Goal: Task Accomplishment & Management: Manage account settings

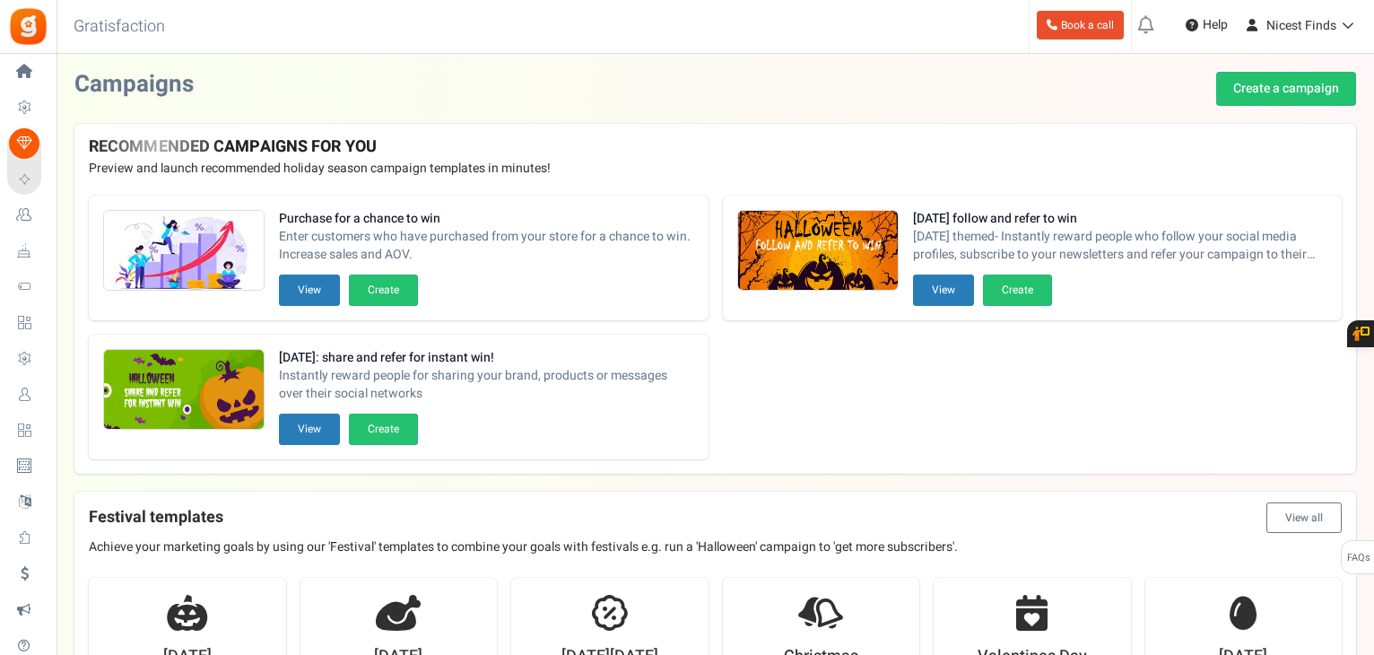
click at [528, 82] on div "Campaigns Create a campaign" at bounding box center [715, 89] width 1282 height 34
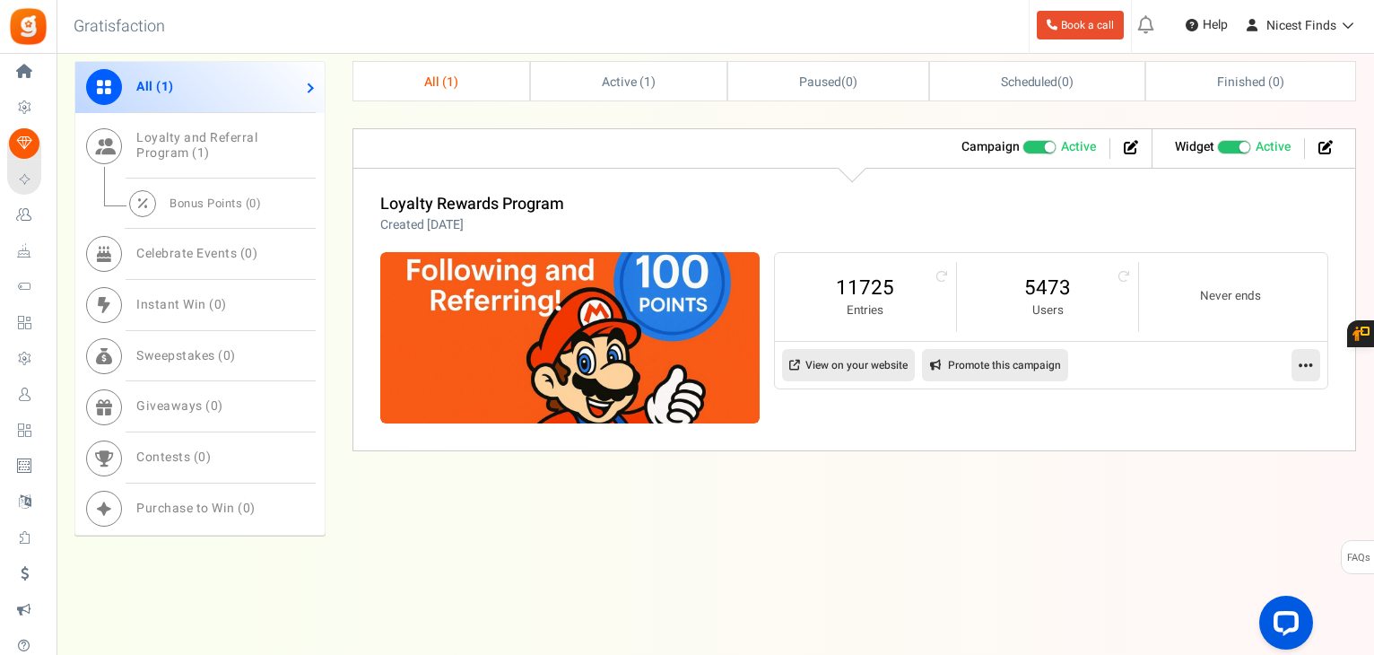
scroll to position [706, 0]
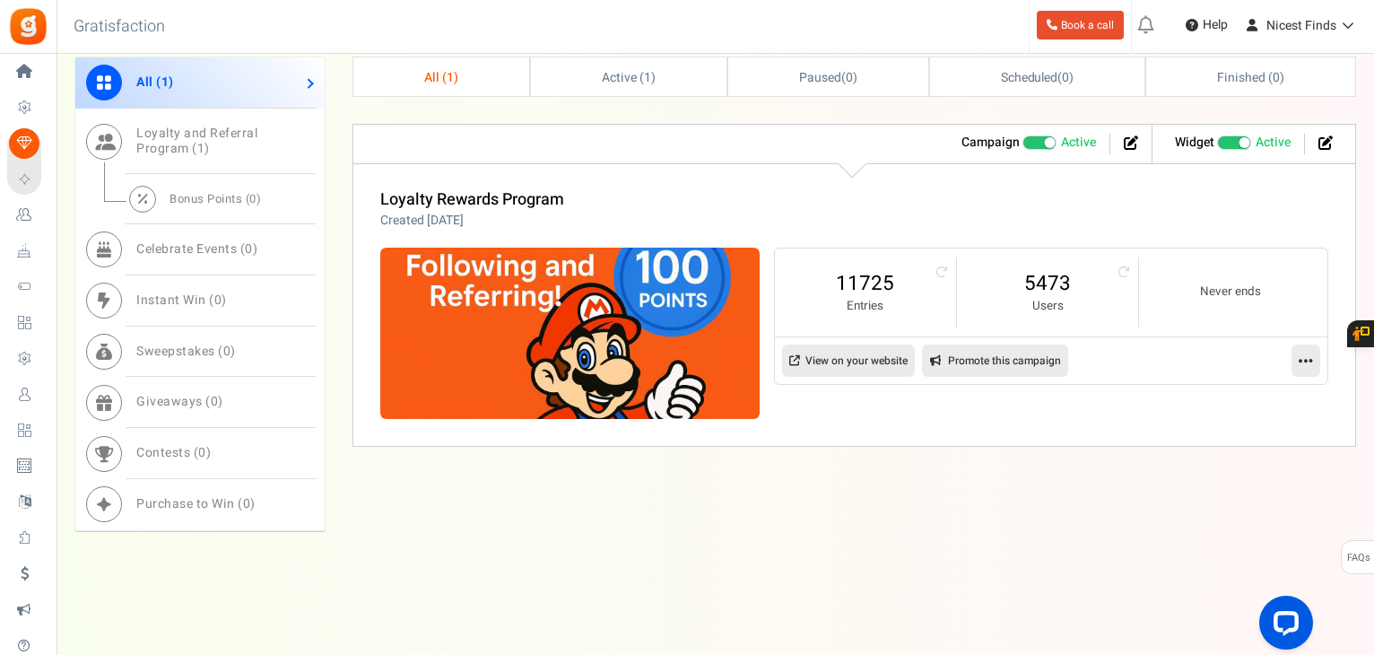
click at [666, 206] on div "Loyalty Rewards Program Created [DATE]" at bounding box center [854, 210] width 948 height 39
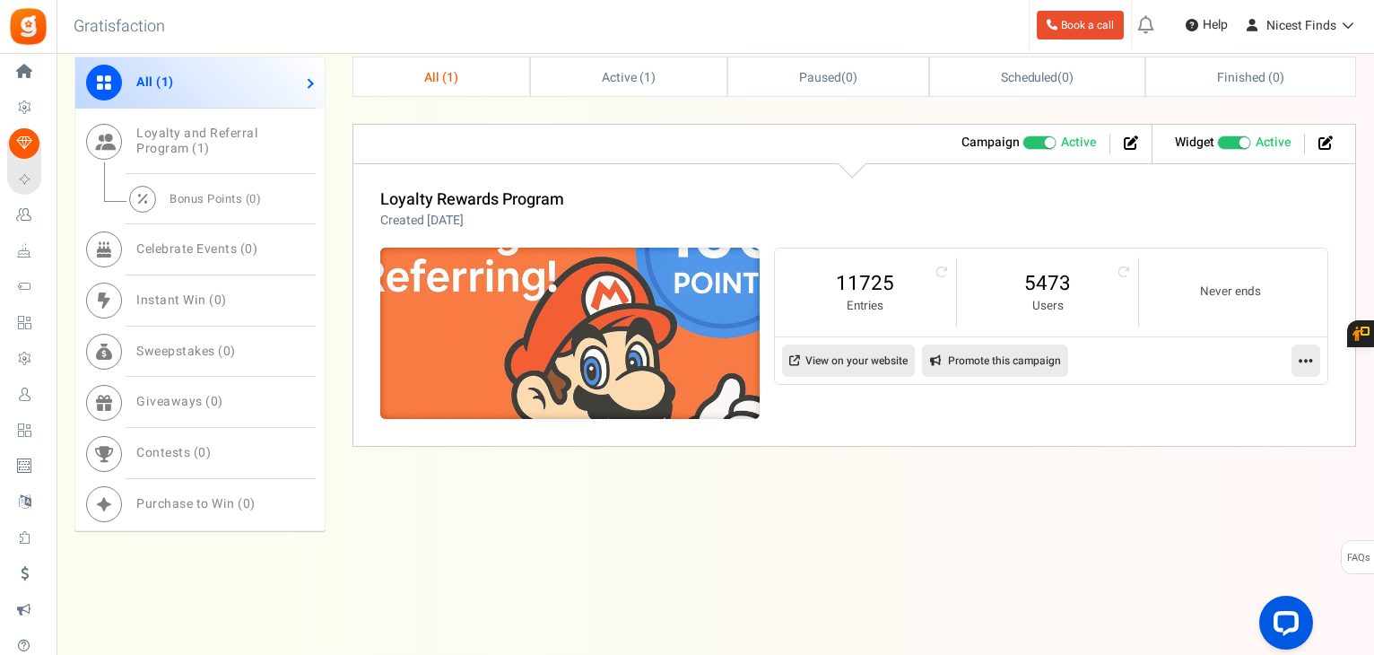
click at [660, 299] on img at bounding box center [569, 333] width 569 height 256
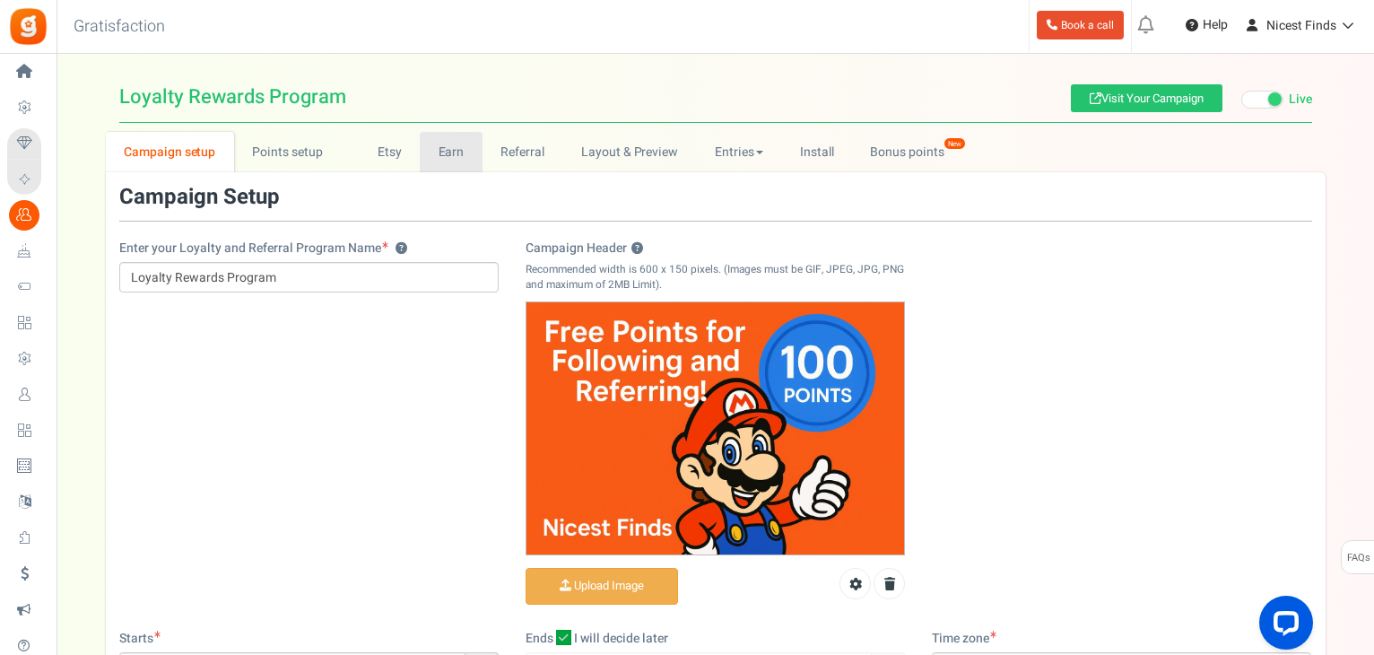
click at [459, 161] on link "Earn" at bounding box center [451, 152] width 63 height 40
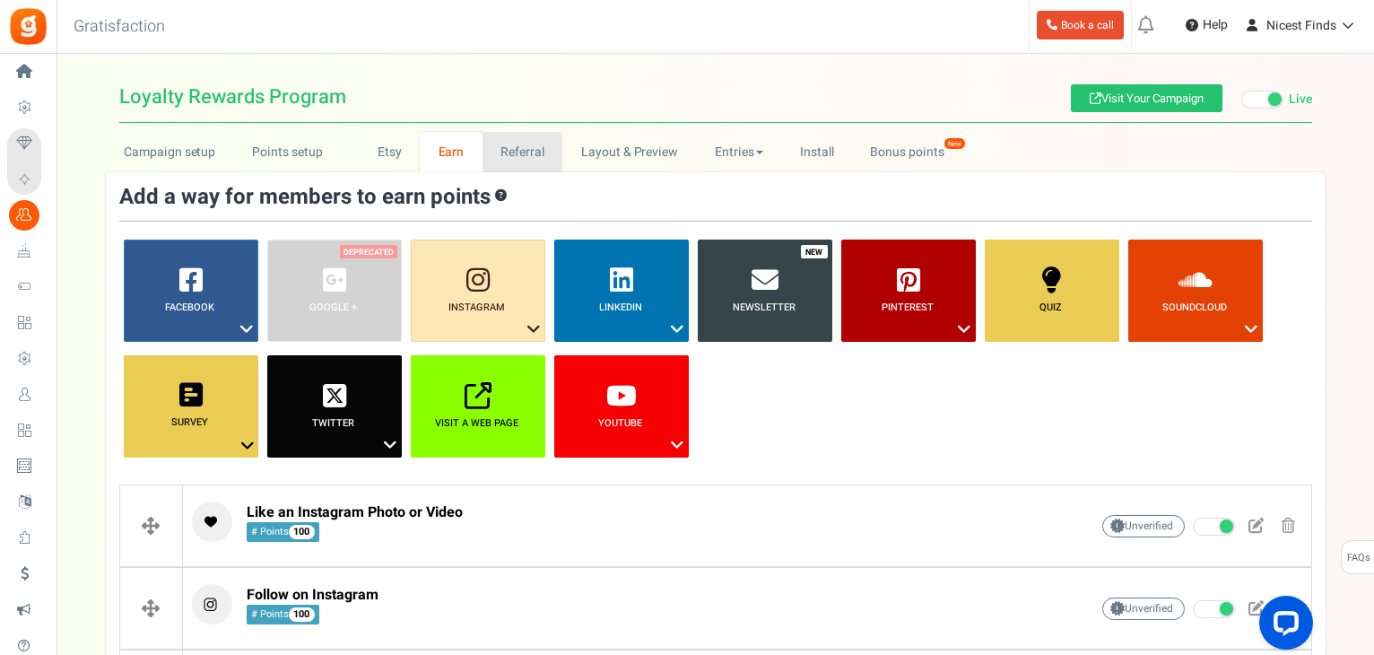
click at [507, 161] on link "Referral" at bounding box center [523, 152] width 81 height 40
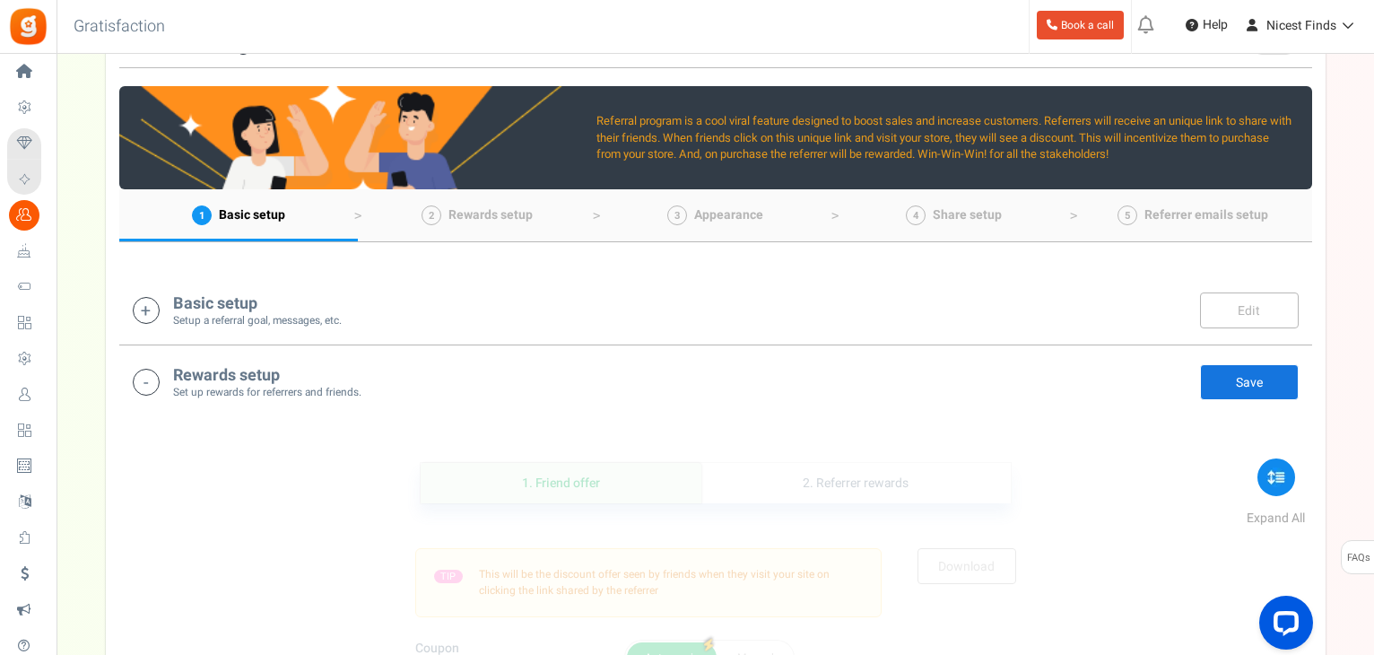
scroll to position [154, 0]
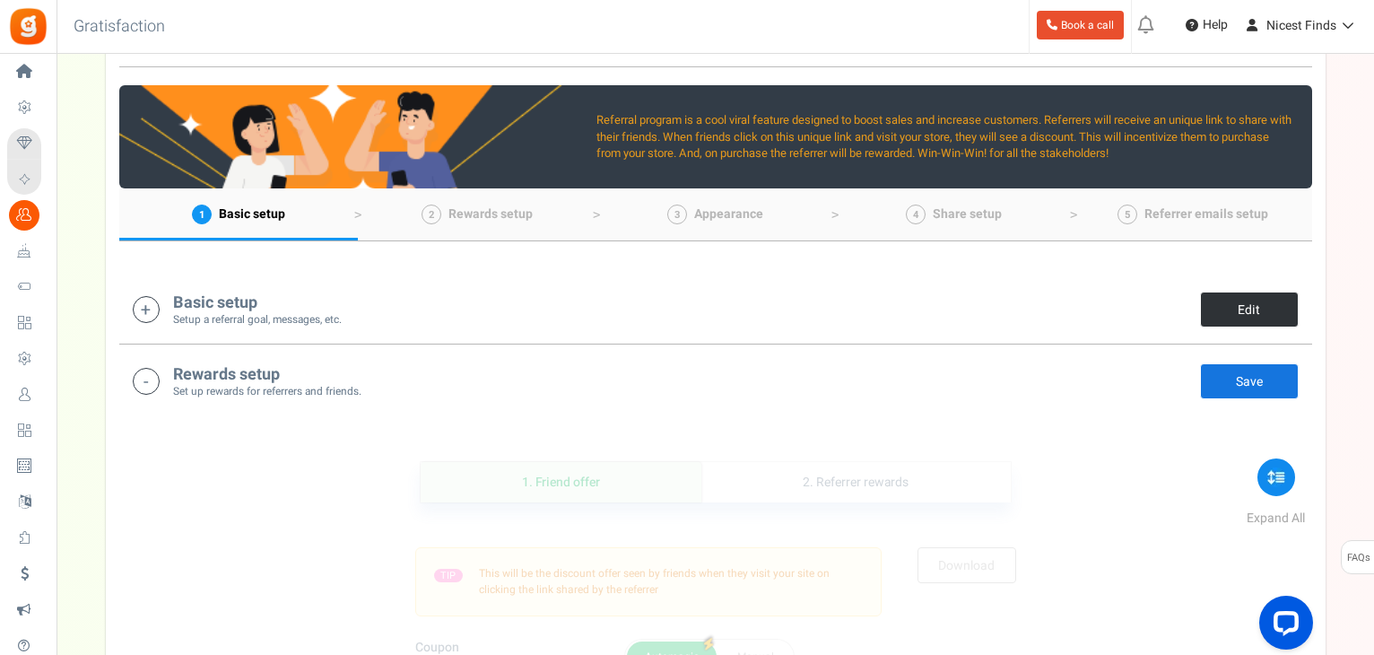
click at [1242, 308] on link "Edit" at bounding box center [1249, 310] width 99 height 36
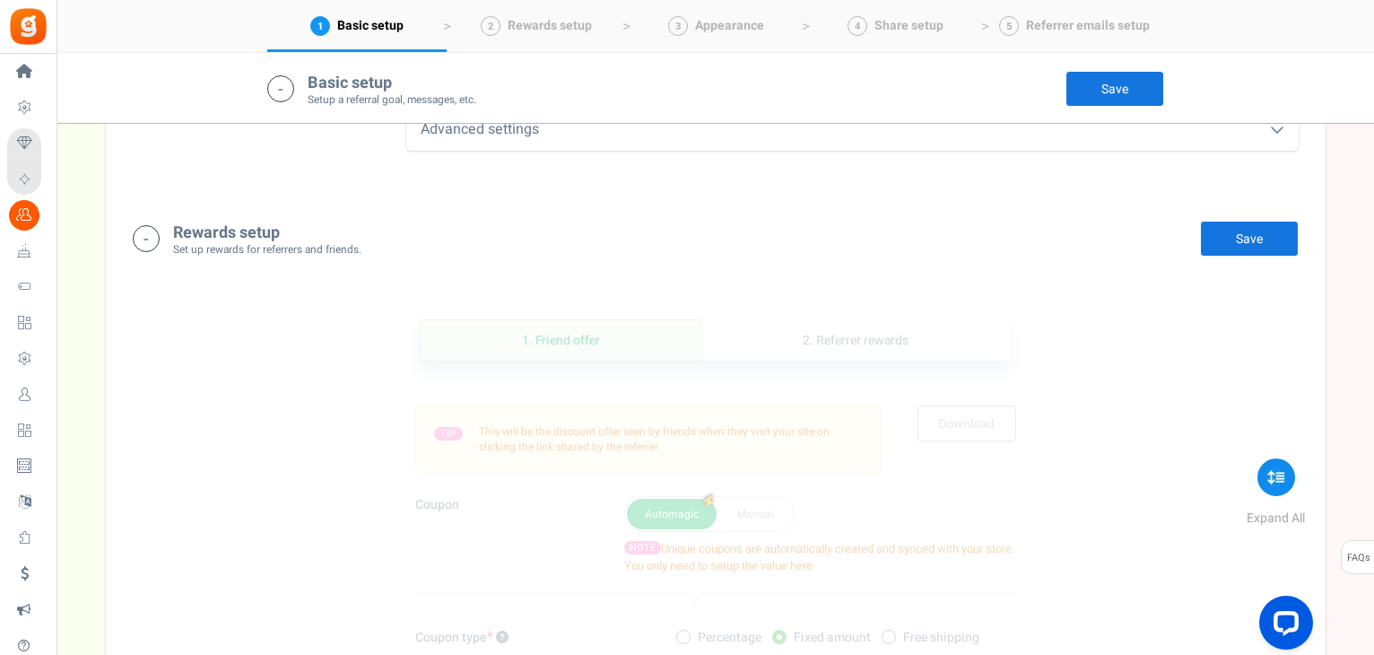
scroll to position [1031, 0]
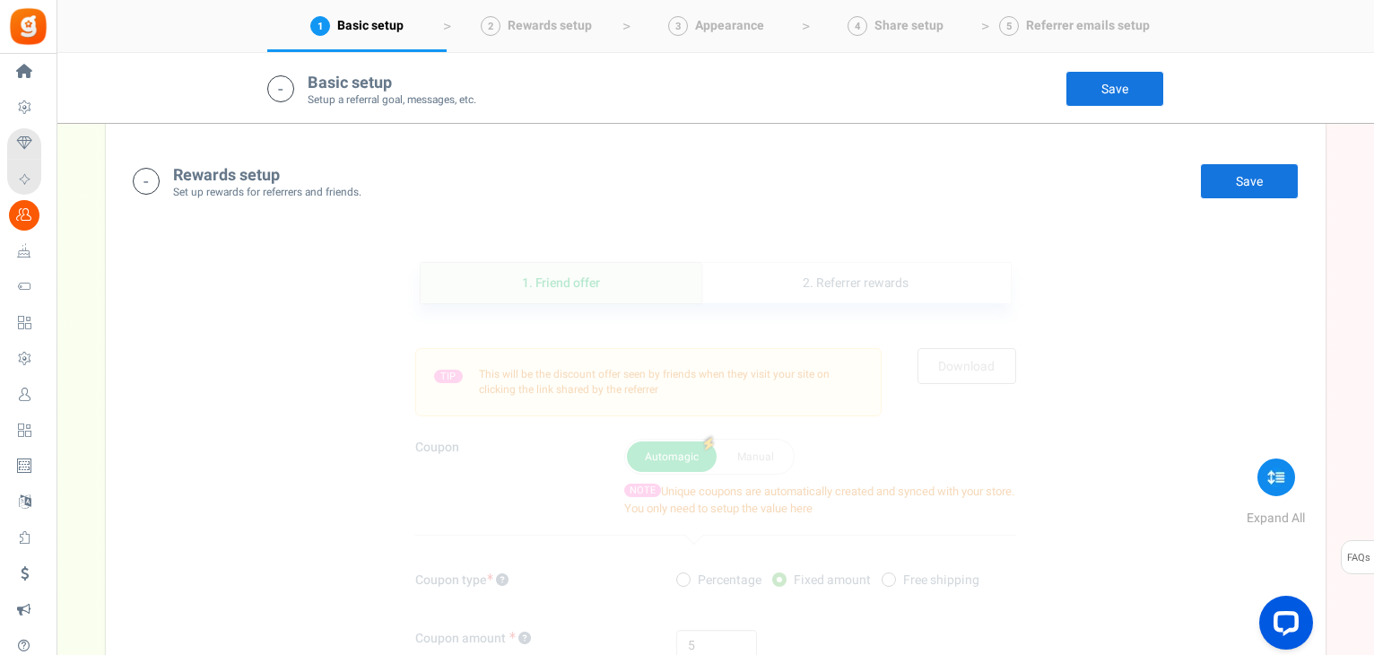
click at [240, 175] on h4 "Rewards setup" at bounding box center [267, 176] width 188 height 18
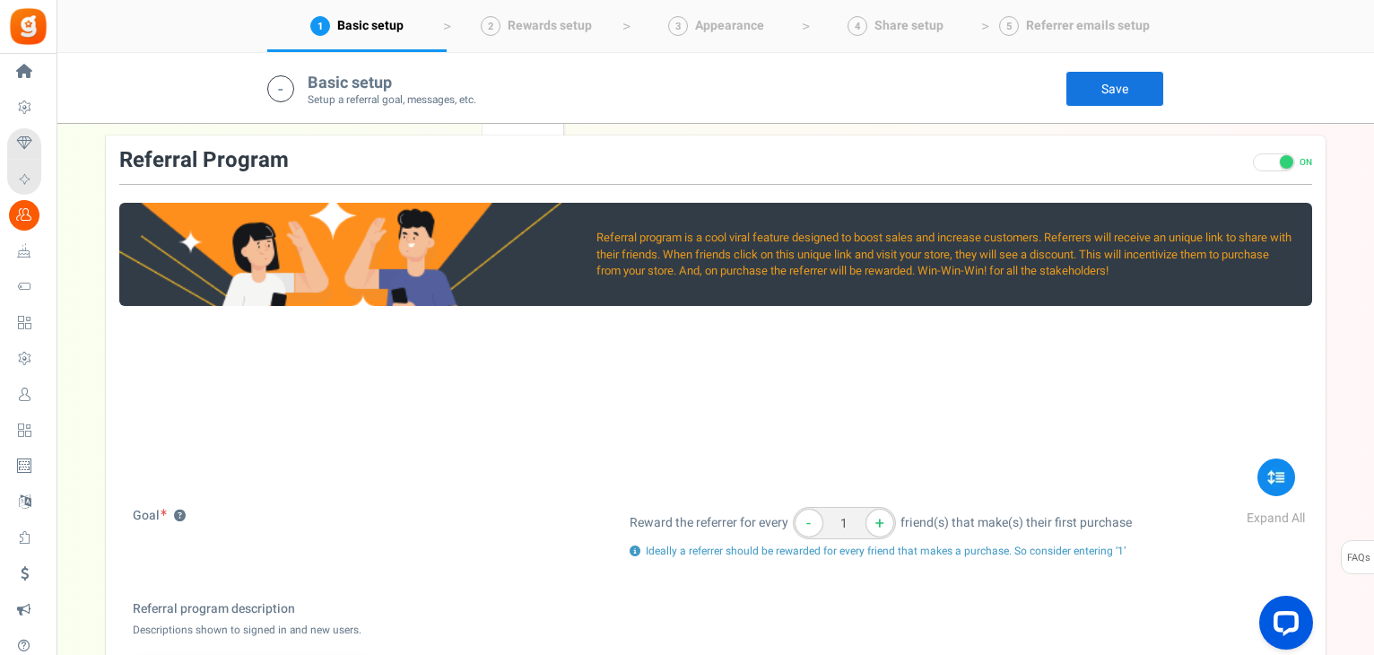
scroll to position [0, 0]
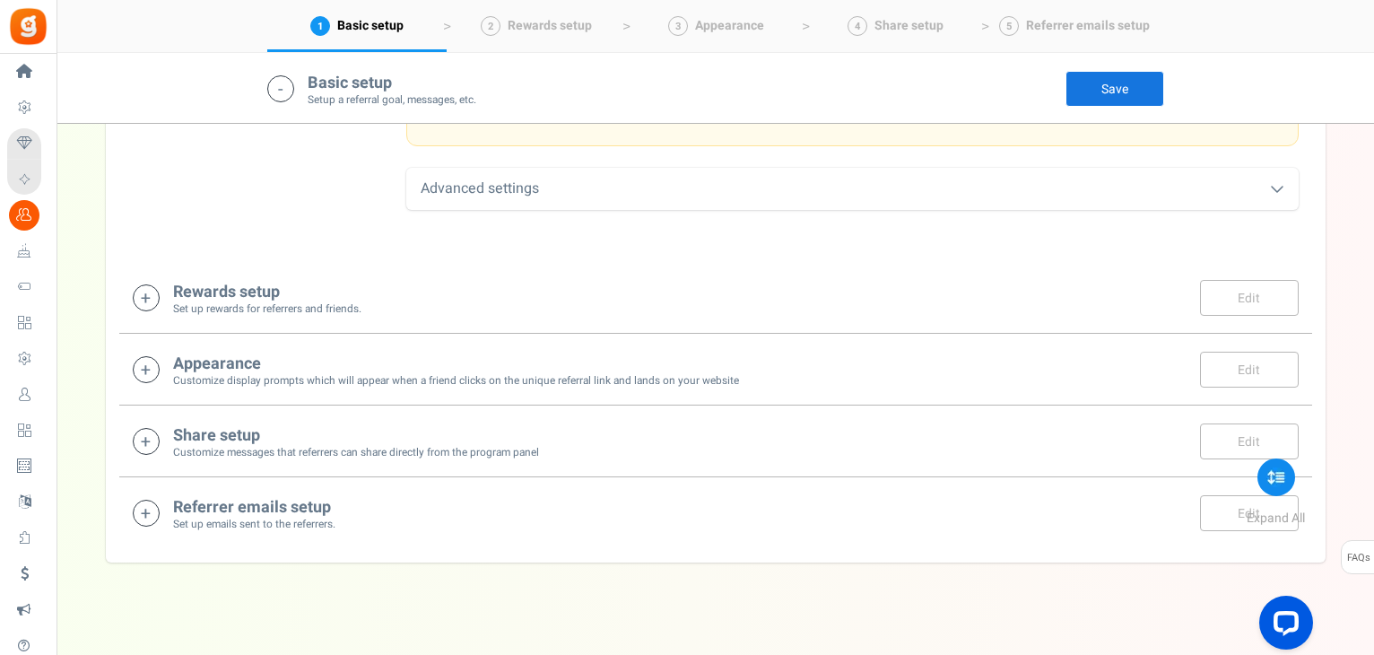
click at [253, 274] on div "Rewards setup Set up rewards for referrers and friends. Edit Save Save There ar…" at bounding box center [715, 298] width 1193 height 72
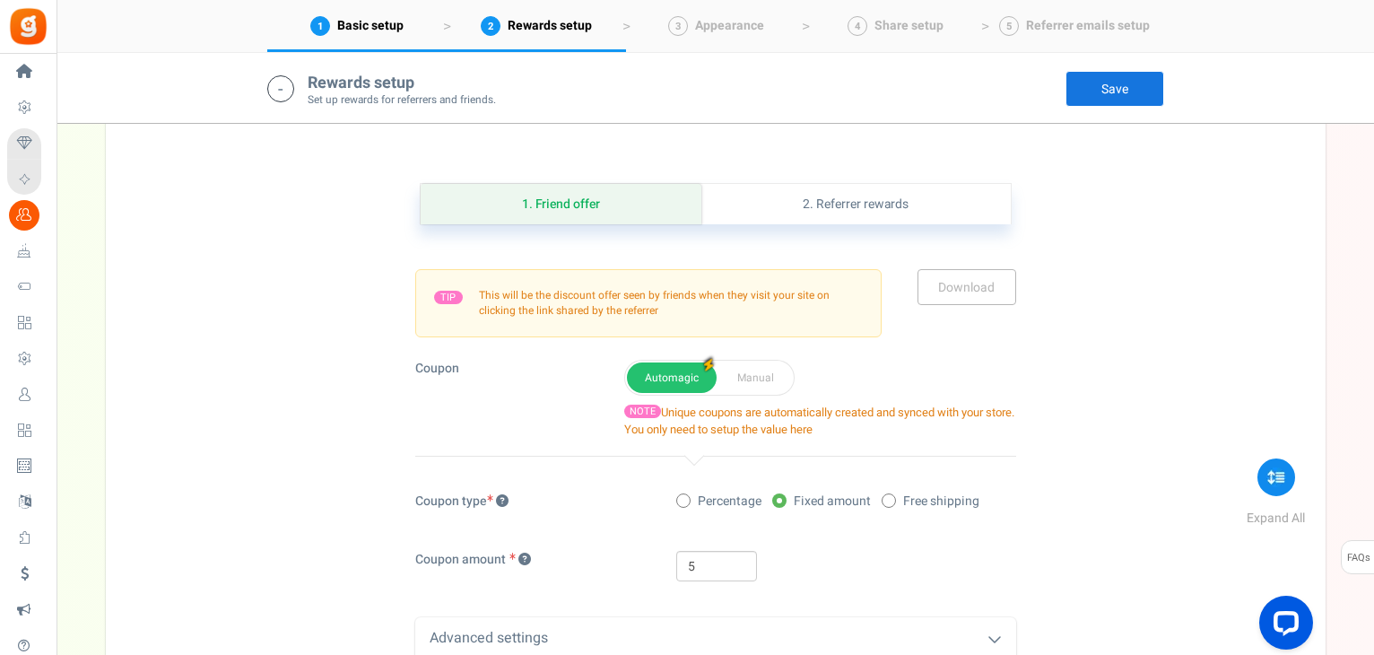
scroll to position [1112, 0]
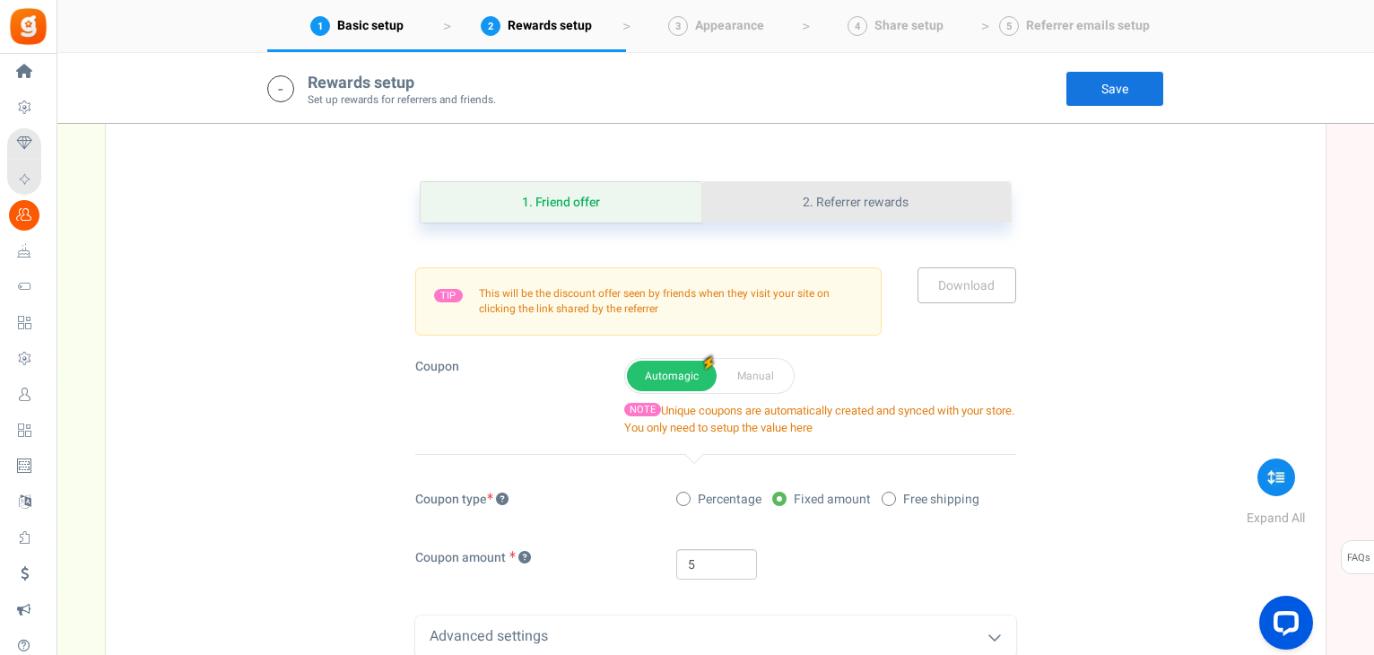
click at [797, 200] on link "2. Referrer rewards" at bounding box center [856, 202] width 309 height 40
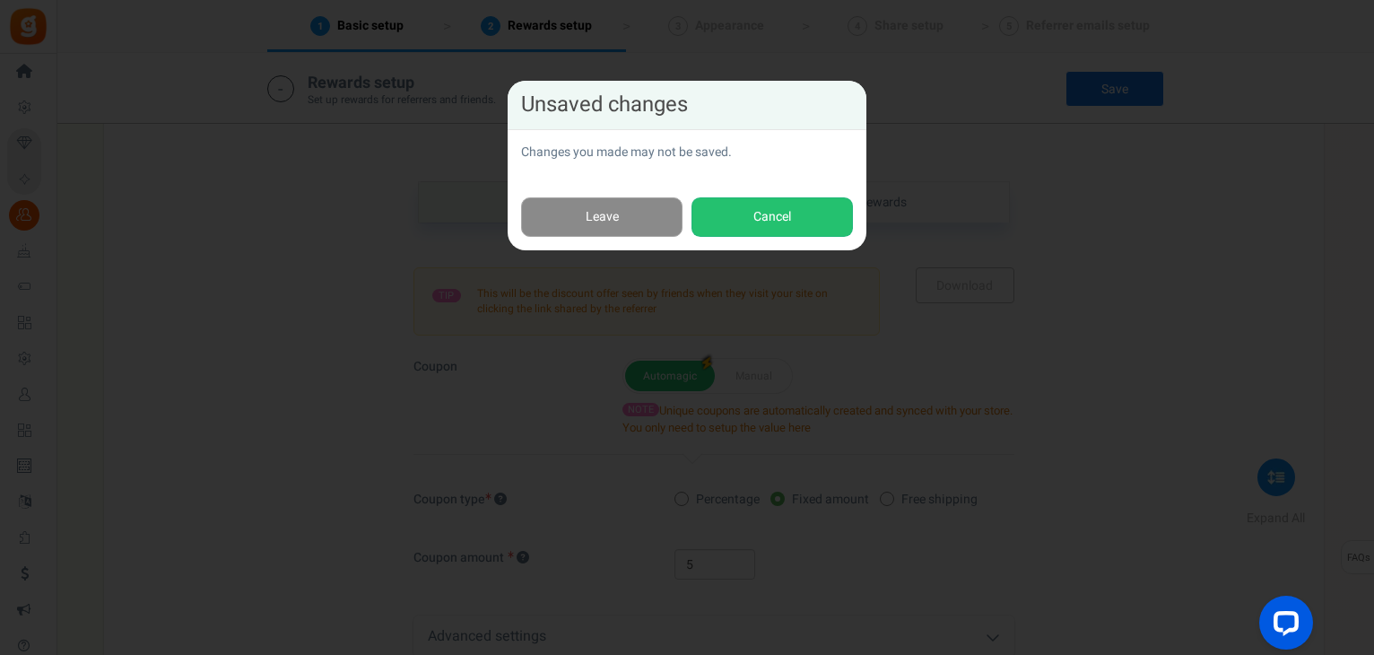
click at [639, 205] on link "Leave" at bounding box center [601, 217] width 161 height 40
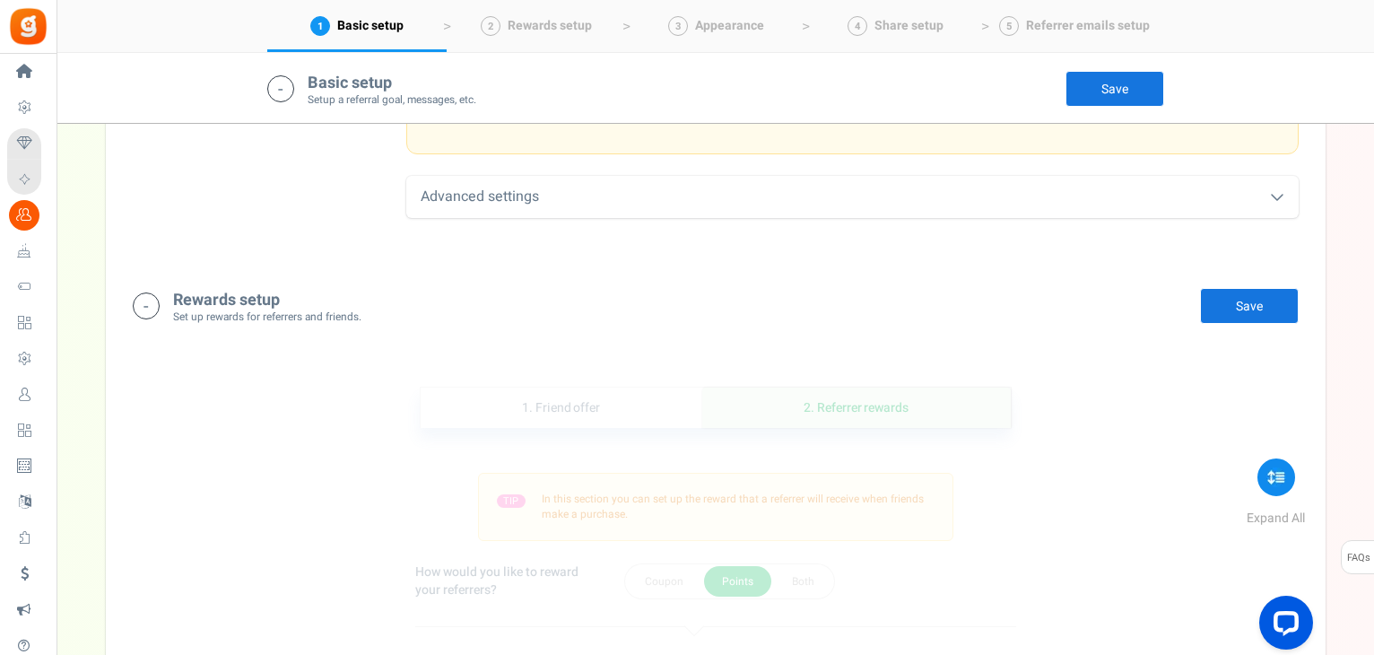
scroll to position [903, 0]
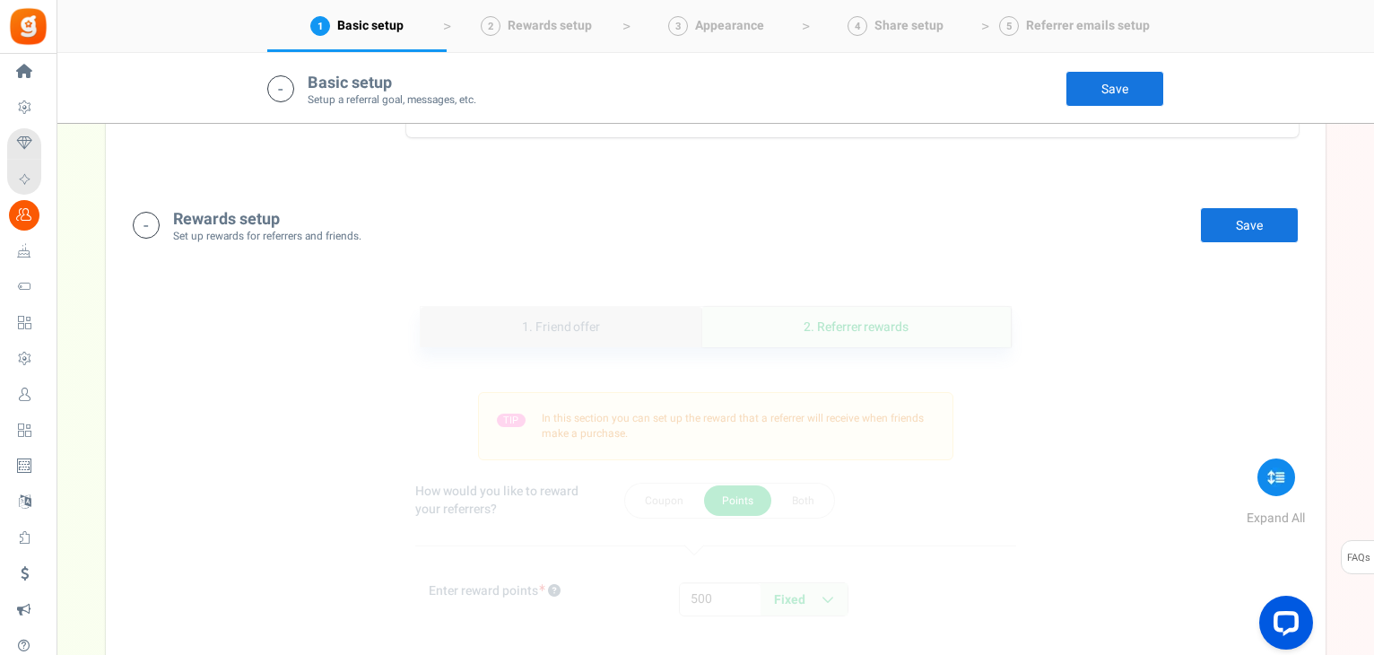
click at [606, 333] on link "1. Friend offer" at bounding box center [562, 327] width 282 height 40
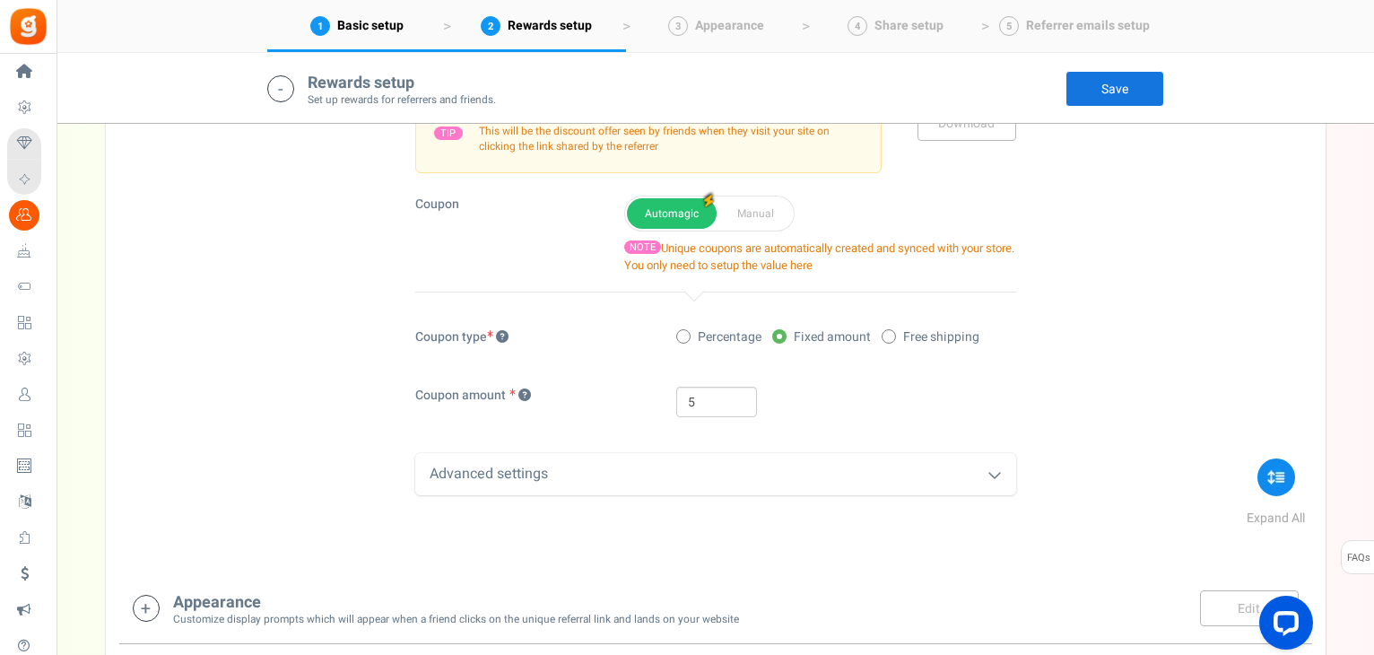
scroll to position [1271, 0]
click at [702, 404] on input "5" at bounding box center [716, 404] width 81 height 31
type input "10"
click at [648, 371] on div "Coupon type Percentage Fixed amount Free shipping Coupon amount 10 Advanced set…" at bounding box center [715, 414] width 601 height 167
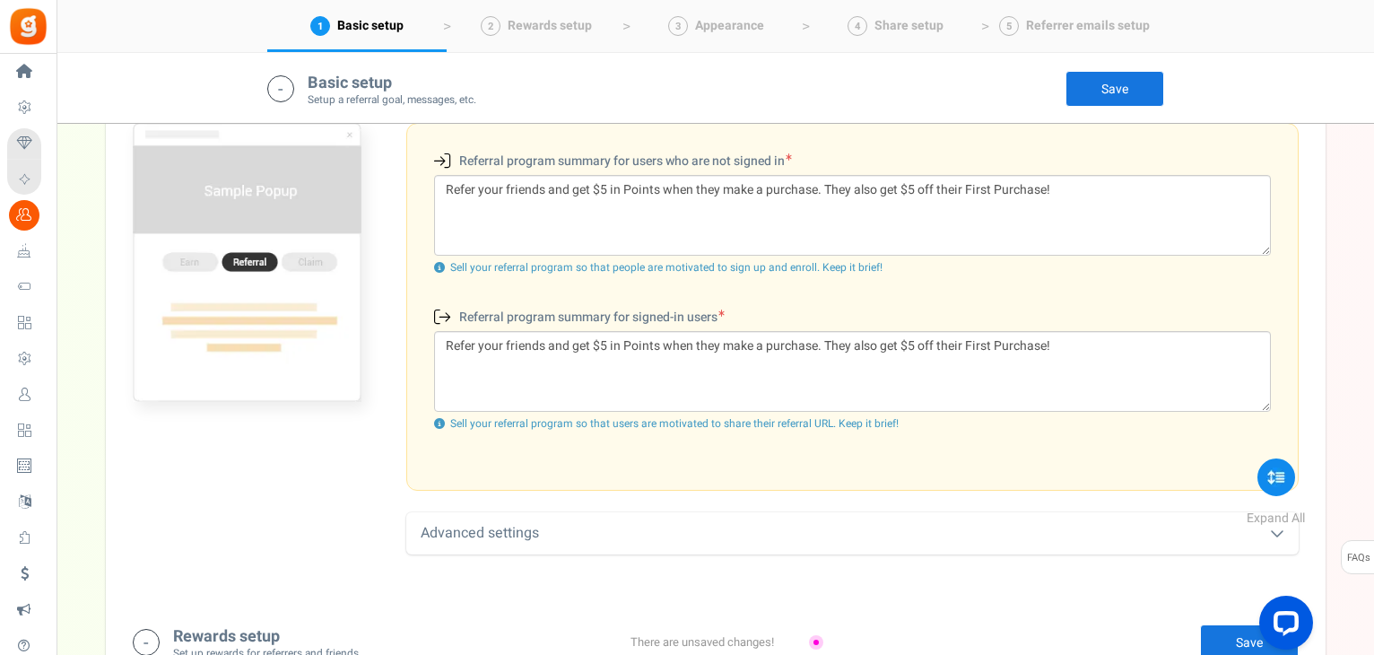
scroll to position [578, 0]
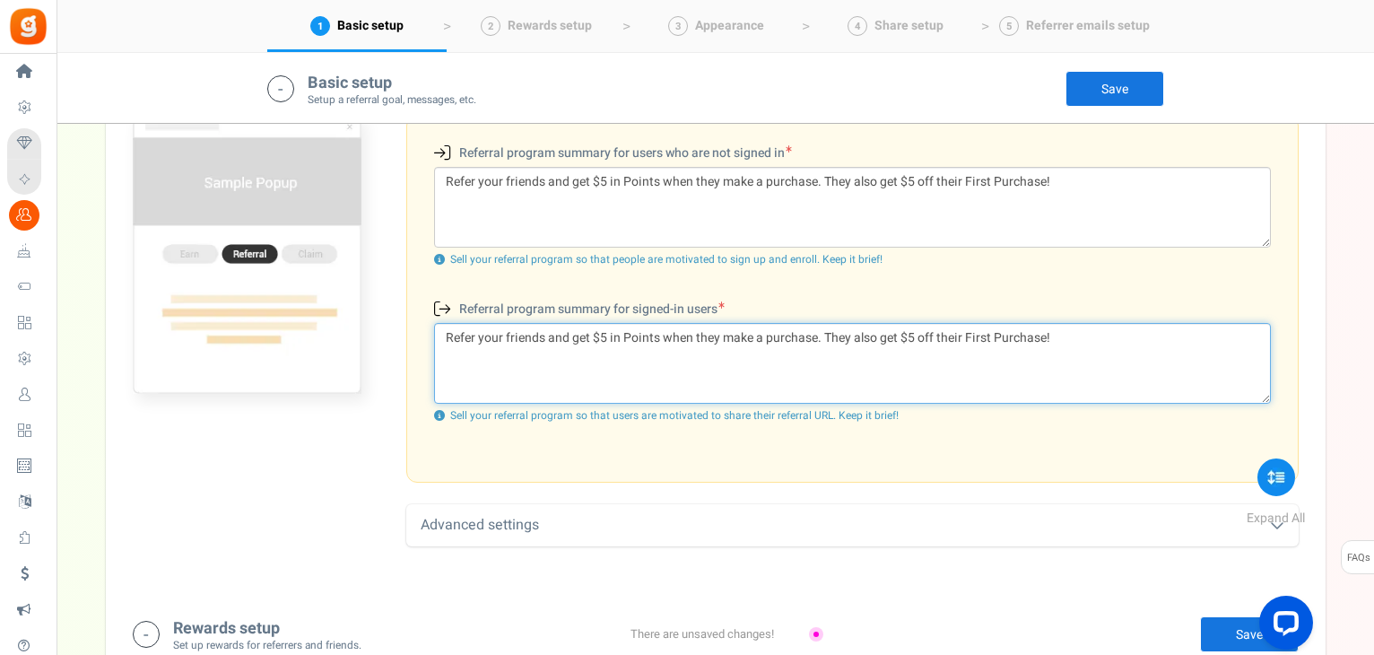
click at [912, 332] on textarea "Refer your friends and get $5 in Points when they make a purchase. They also ge…" at bounding box center [852, 363] width 837 height 81
type textarea "Refer your friends and get $5 in Points when they make a purchase. They also ge…"
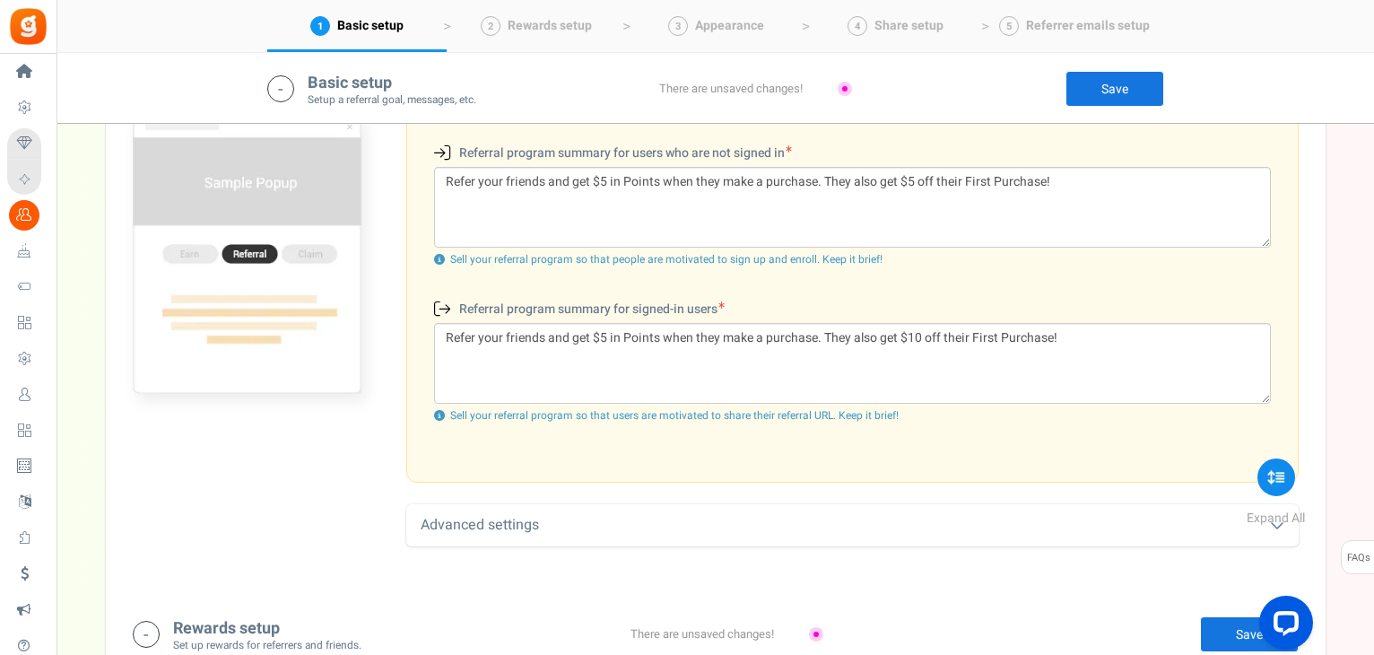
click at [904, 592] on div "Basic setup Setup a referral goal, messages, etc. Edit Save There are unsaved c…" at bounding box center [715, 666] width 1193 height 1635
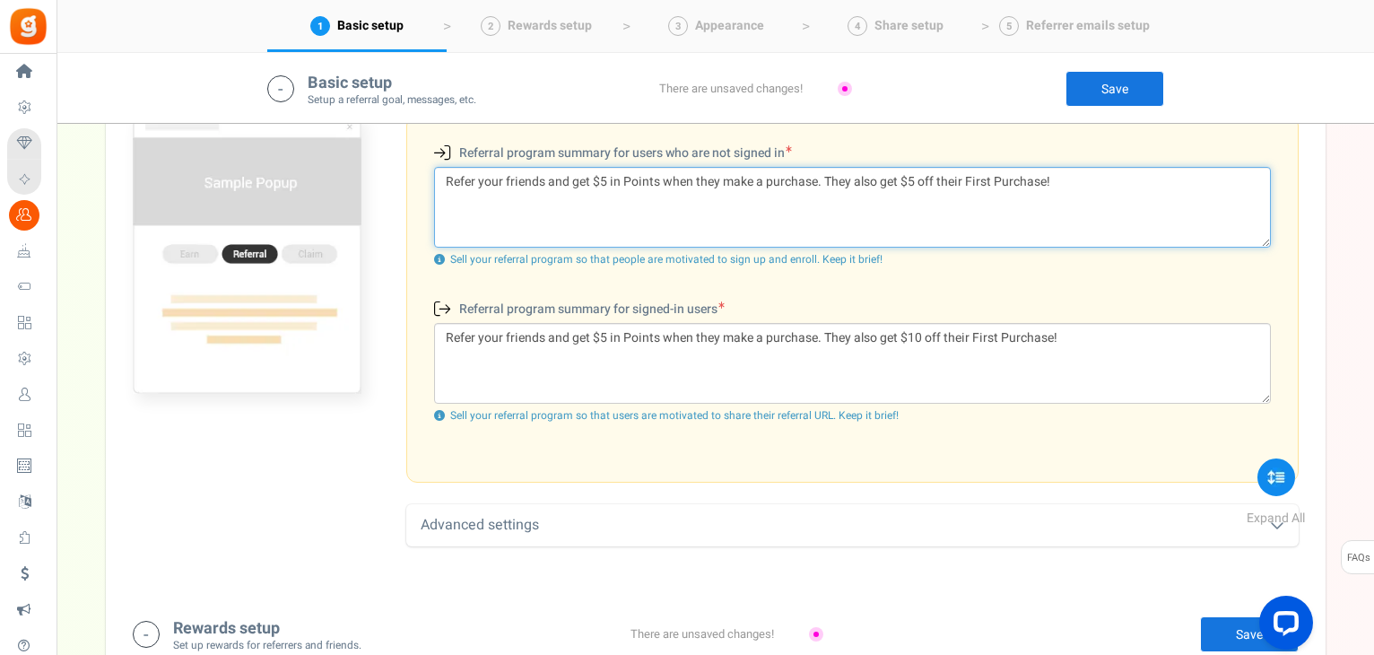
click at [913, 181] on textarea "Refer your friends and get $5 in Points when they make a purchase. They also ge…" at bounding box center [852, 207] width 837 height 81
type textarea "Refer your friends and get $5 in Points when they make a purchase. They also ge…"
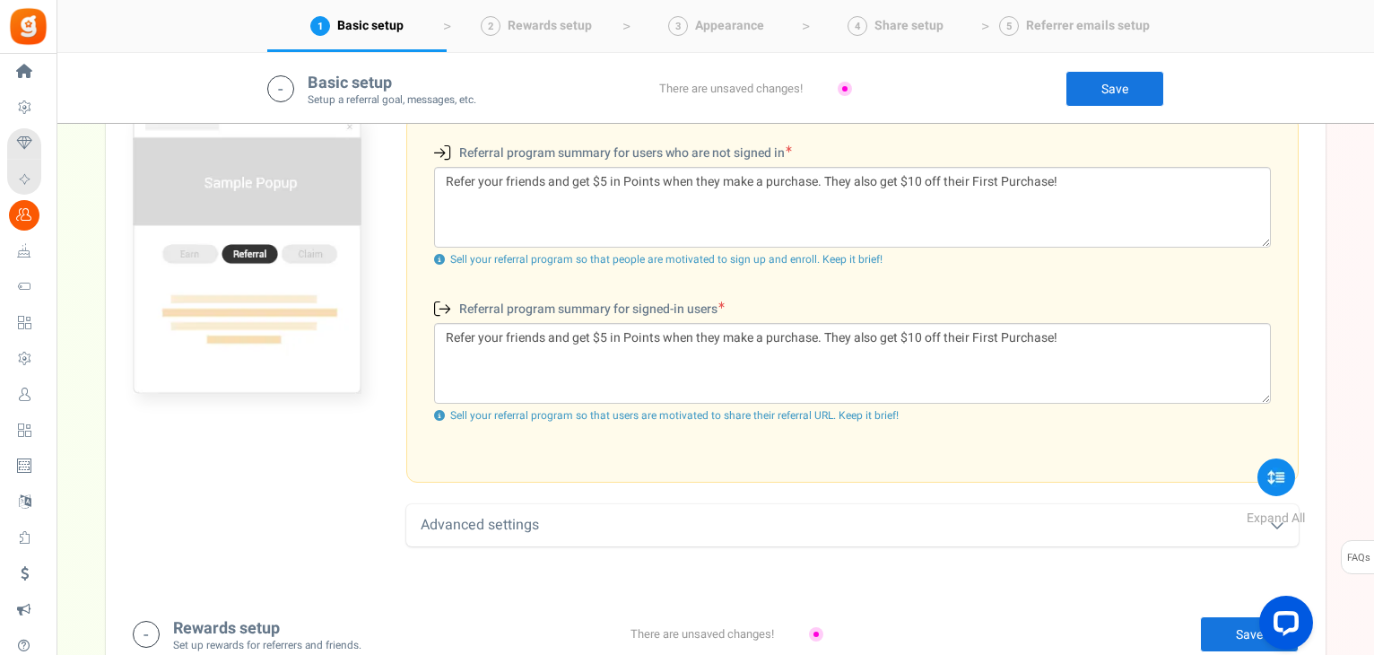
click at [946, 602] on div "Rewards setup Set up rewards for referrers and friends. Edit Save Save There ar…" at bounding box center [715, 634] width 1193 height 72
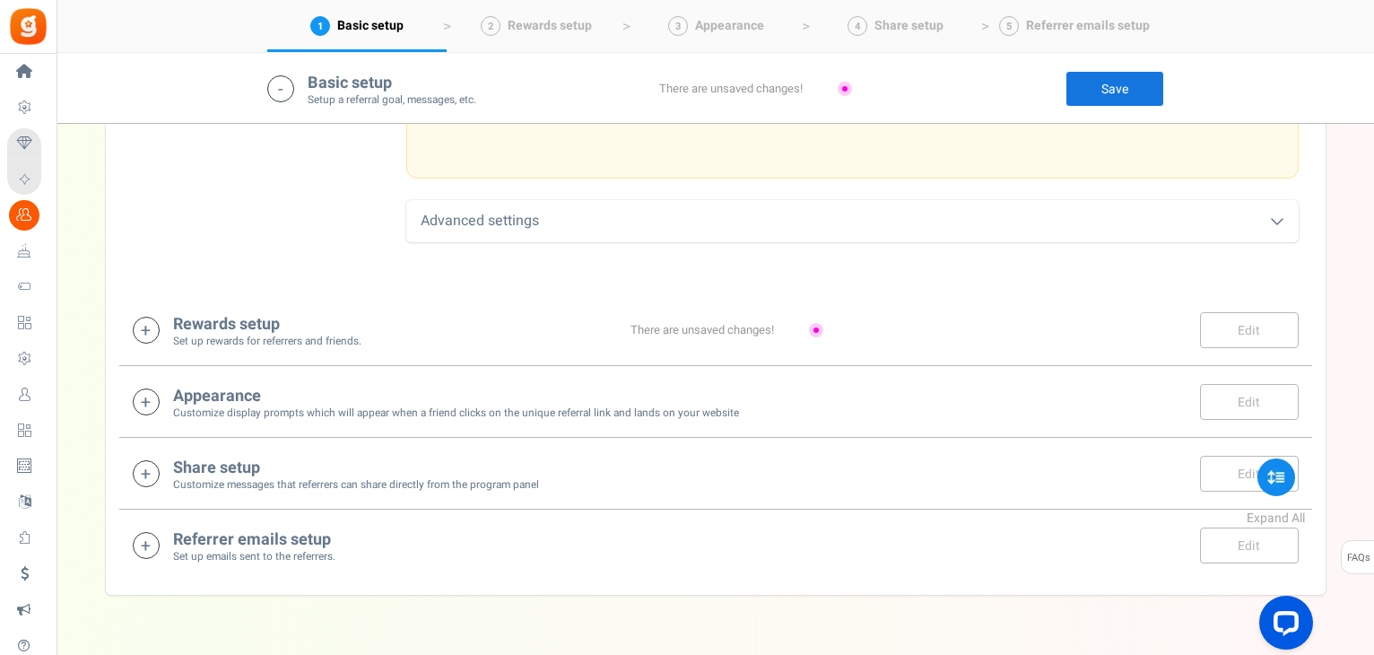
scroll to position [879, 0]
click at [1106, 81] on link "Save" at bounding box center [1115, 89] width 99 height 36
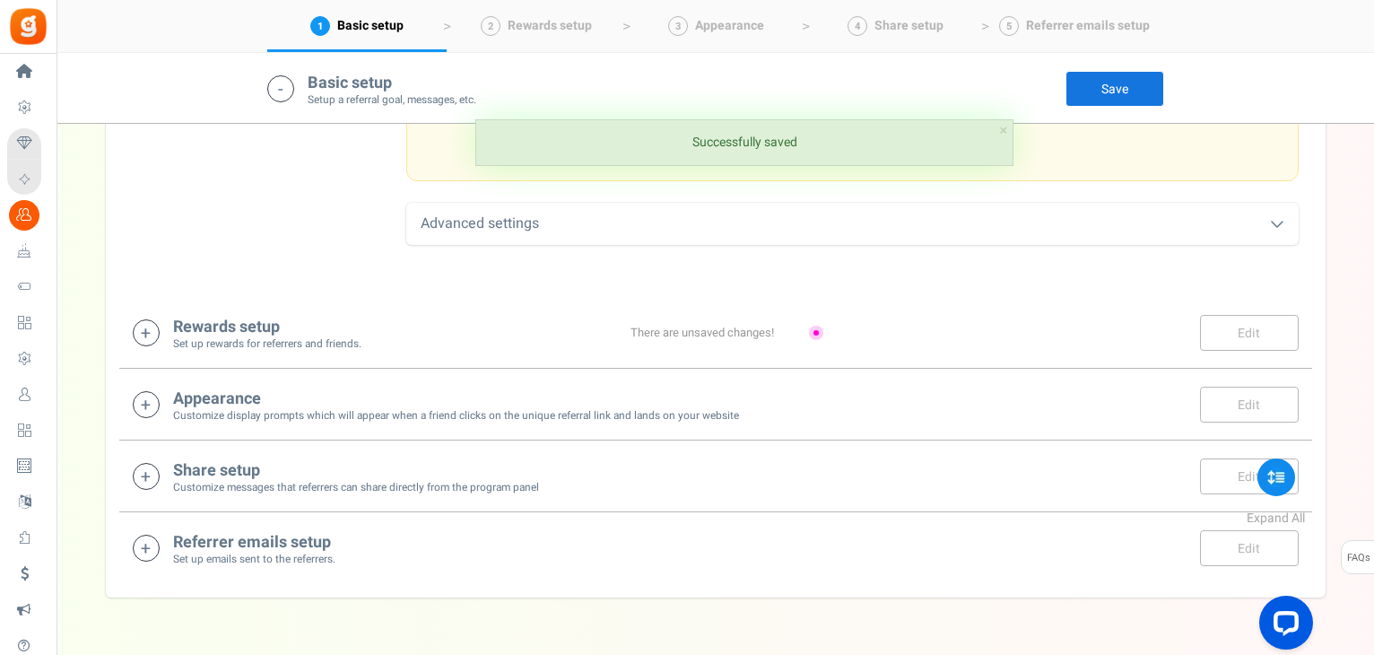
click at [820, 401] on div "Appearance Customize display prompts which will appear when a friend clicks on …" at bounding box center [716, 405] width 1166 height 37
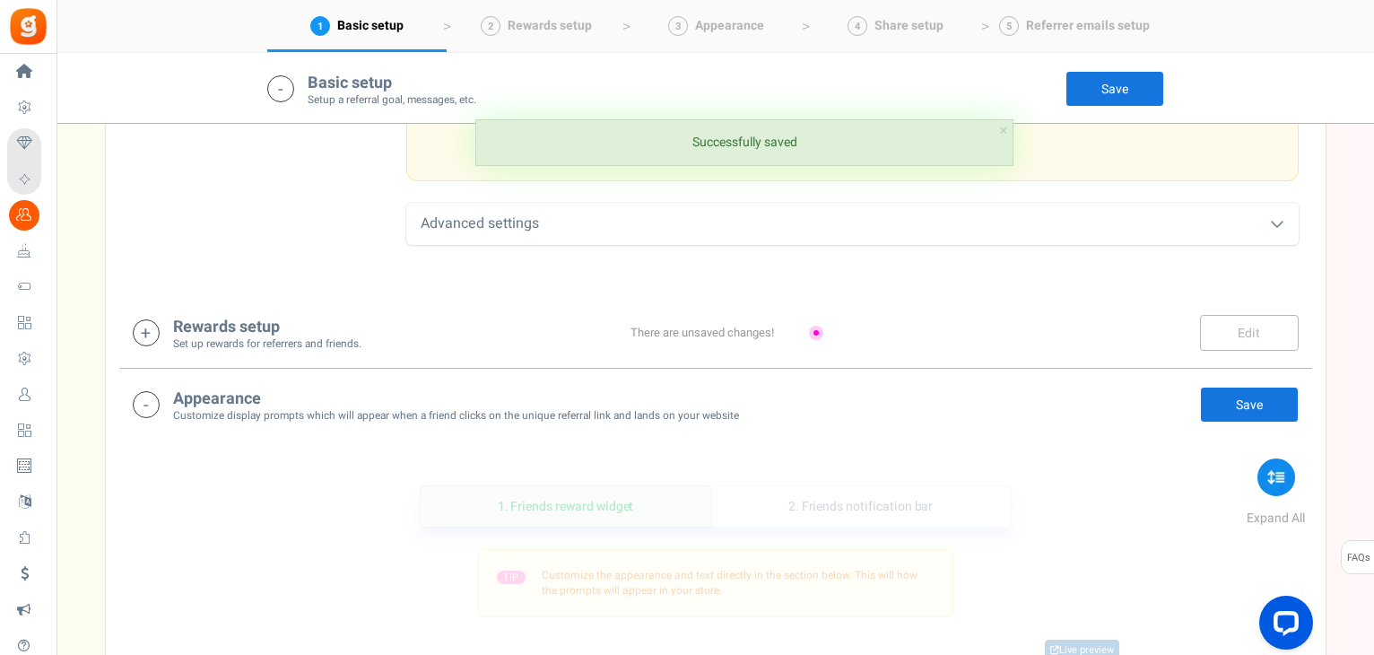
click at [796, 316] on div "Rewards setup Set up rewards for referrers and friends. Edit Save Save" at bounding box center [716, 333] width 1166 height 37
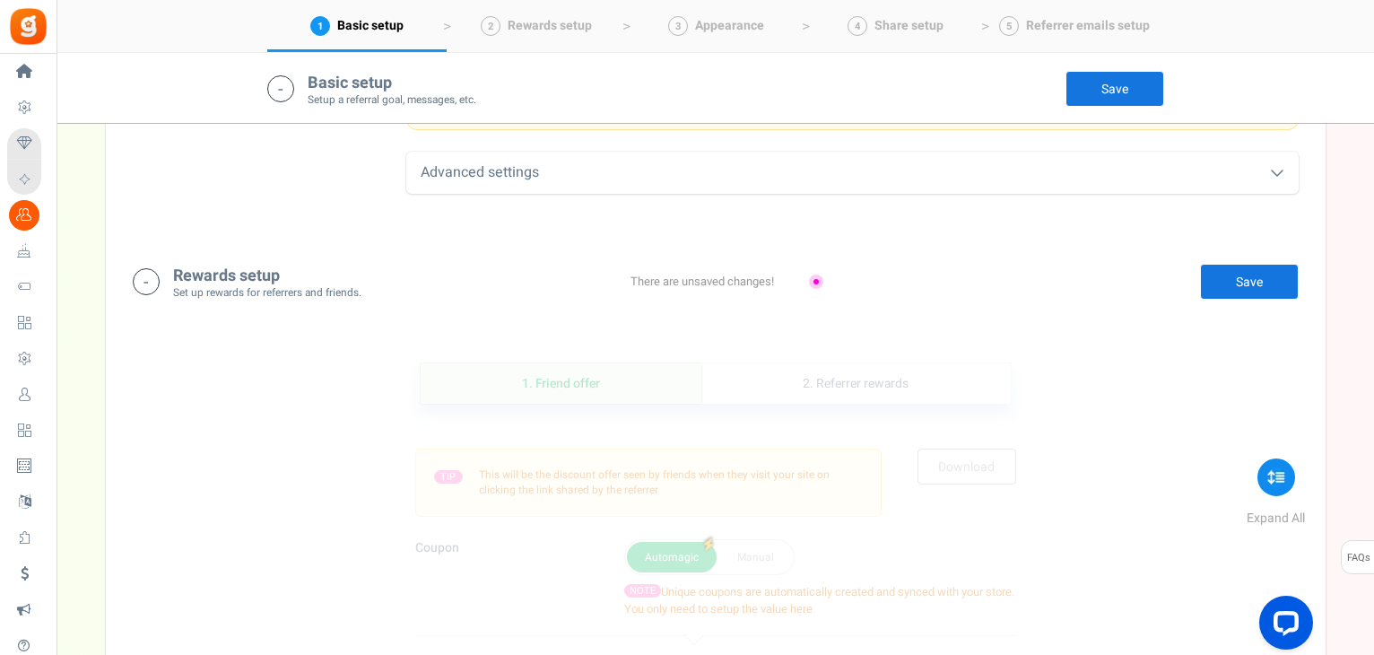
scroll to position [912, 0]
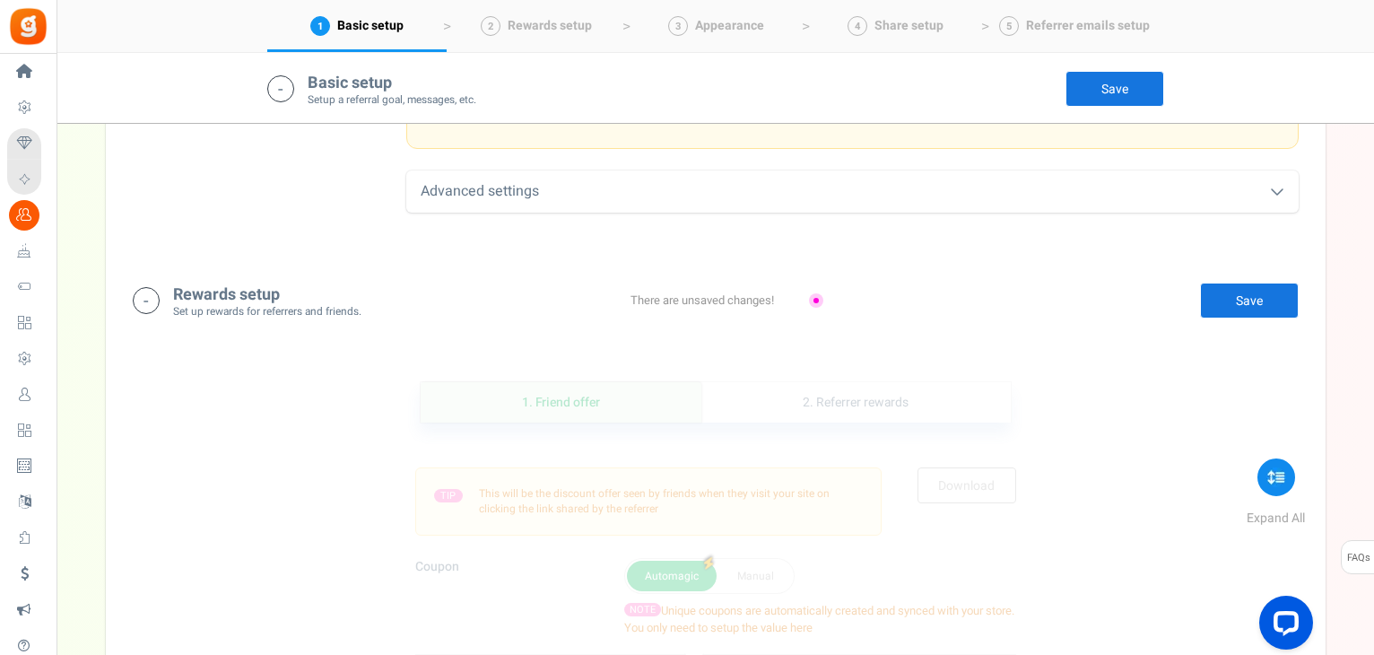
click at [1233, 289] on link "Save" at bounding box center [1249, 301] width 99 height 36
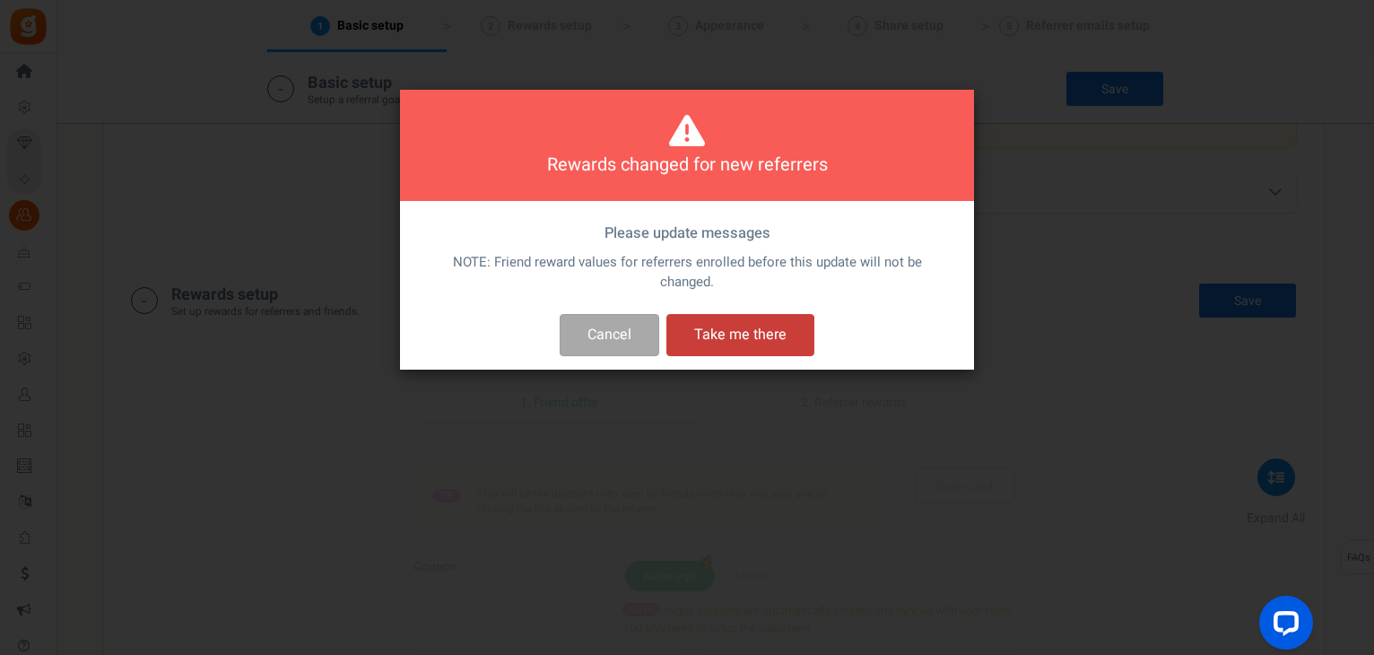
click at [763, 335] on button "Take me there" at bounding box center [741, 335] width 148 height 42
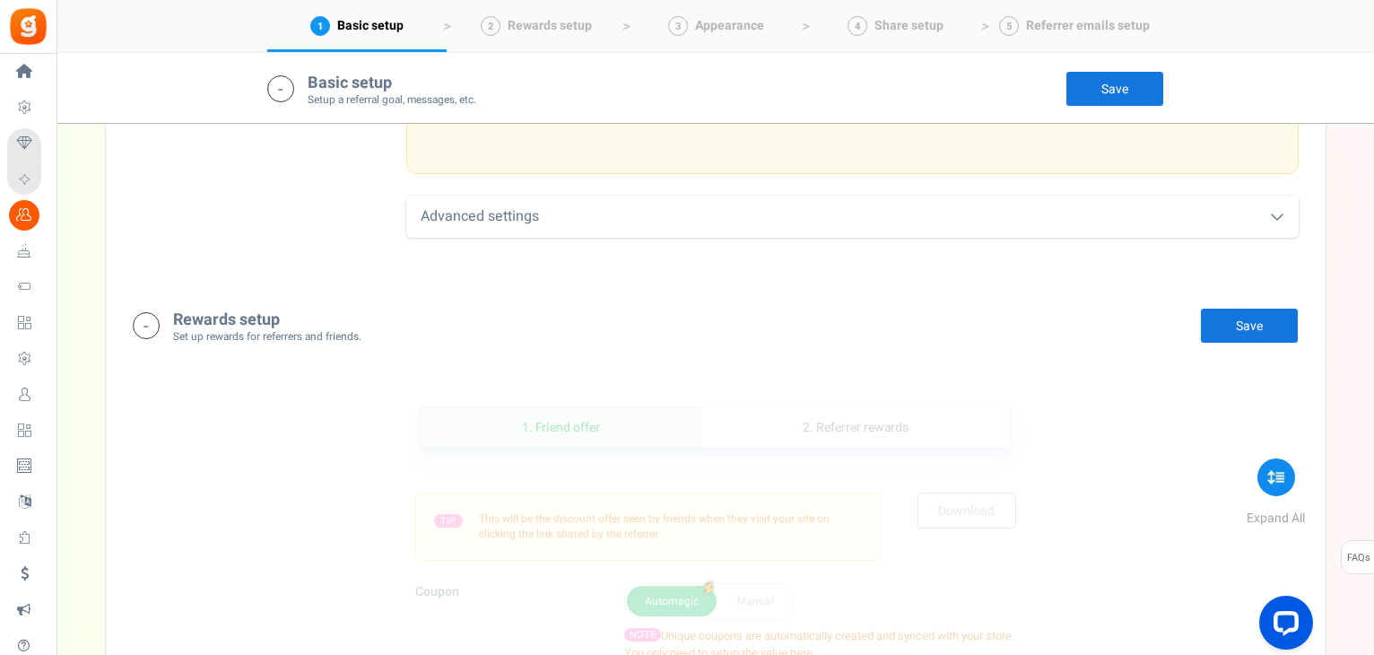
scroll to position [883, 0]
click at [1249, 337] on link "Save" at bounding box center [1249, 329] width 99 height 36
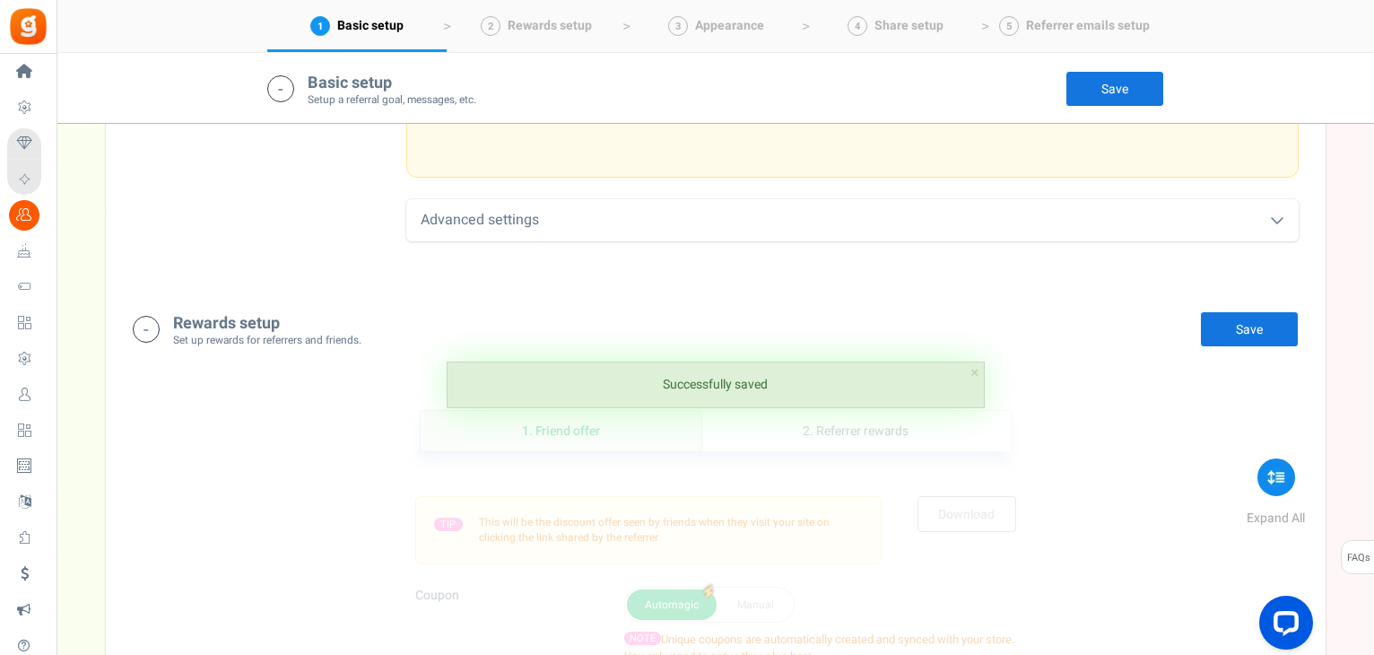
click at [1078, 90] on link "Save" at bounding box center [1115, 89] width 99 height 36
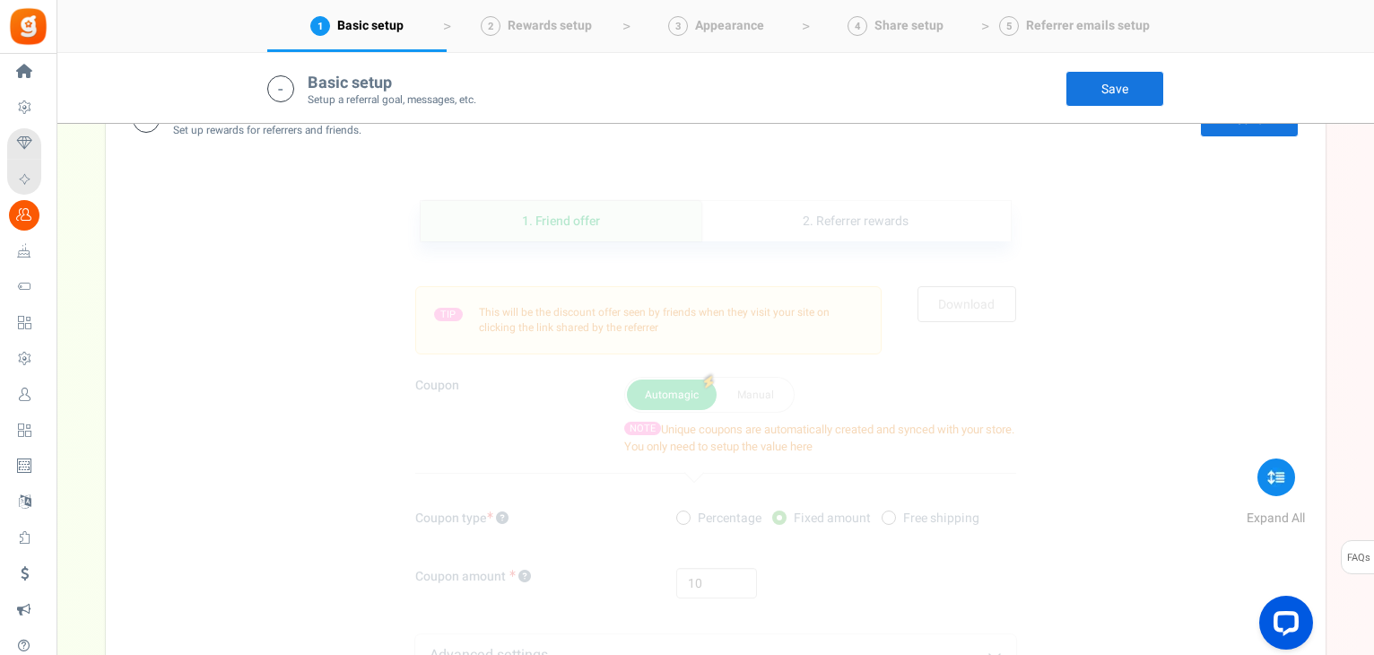
scroll to position [0, 0]
